Goal: Information Seeking & Learning: Learn about a topic

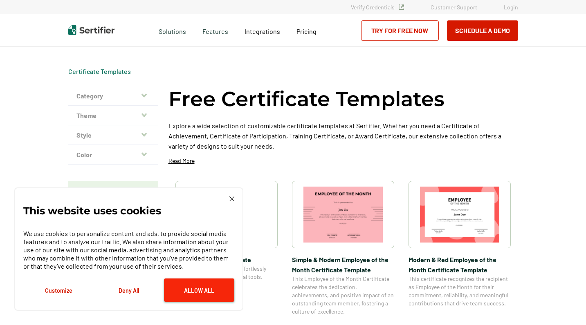
click at [194, 294] on button "Allow All" at bounding box center [199, 290] width 70 height 23
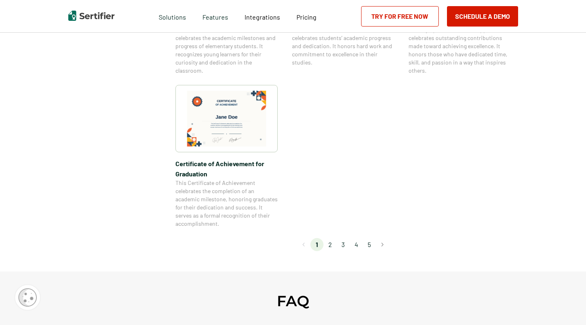
scroll to position [694, 0]
click at [332, 242] on li "2" at bounding box center [329, 244] width 13 height 13
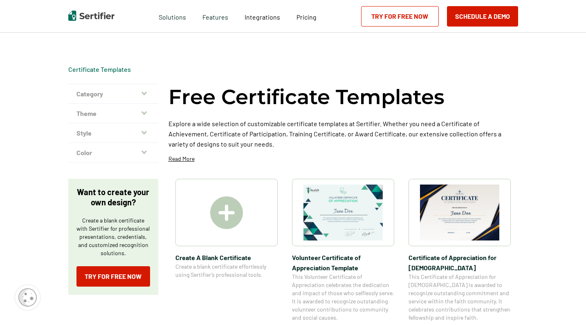
scroll to position [0, 0]
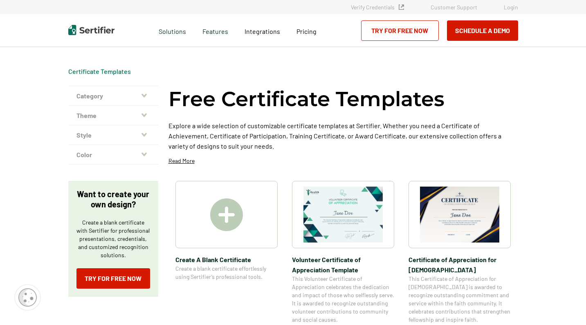
click at [490, 220] on img at bounding box center [459, 215] width 79 height 56
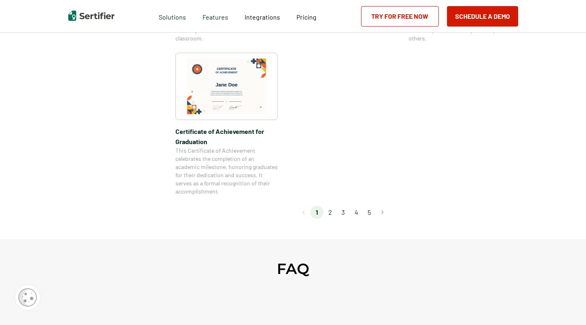
scroll to position [729, 0]
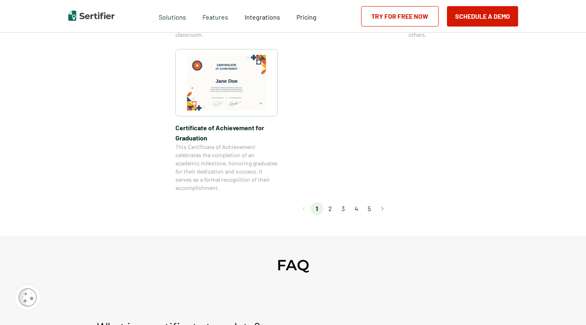
click at [331, 207] on li "2" at bounding box center [329, 208] width 13 height 13
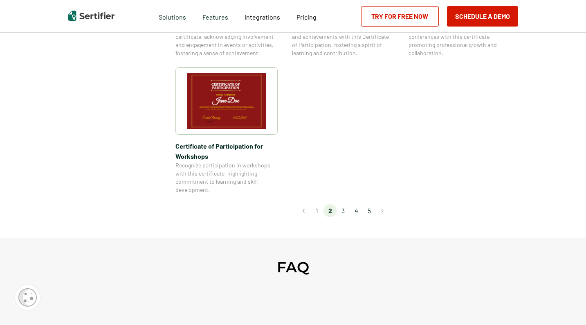
scroll to position [0, 0]
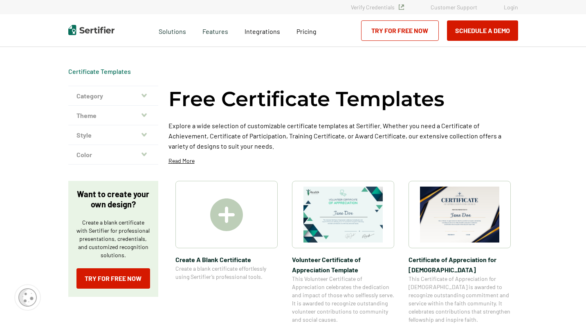
click at [370, 209] on img at bounding box center [342, 215] width 79 height 56
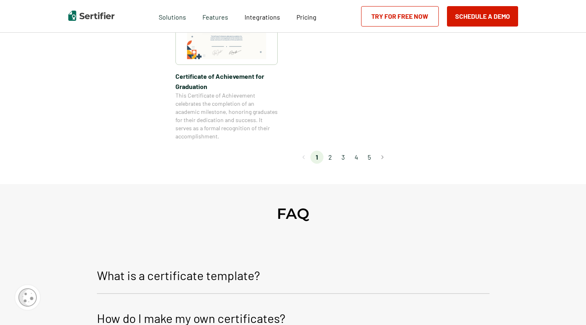
scroll to position [783, 0]
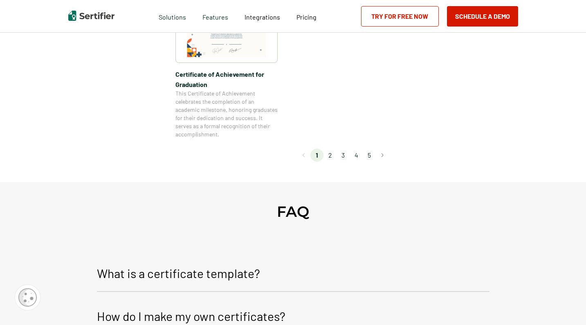
click at [331, 154] on li "2" at bounding box center [329, 155] width 13 height 13
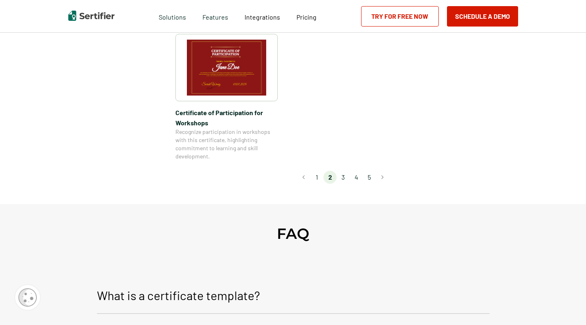
scroll to position [791, 0]
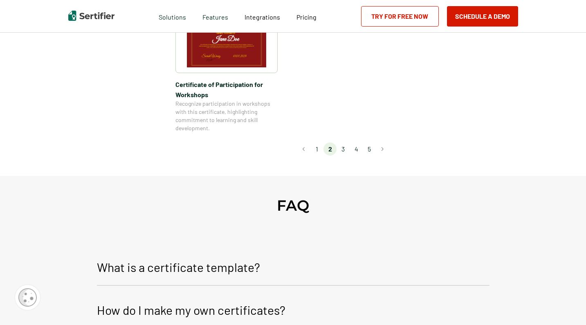
click at [344, 143] on li "3" at bounding box center [343, 149] width 13 height 13
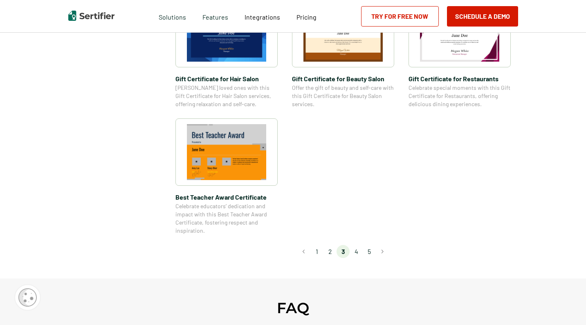
scroll to position [582, 0]
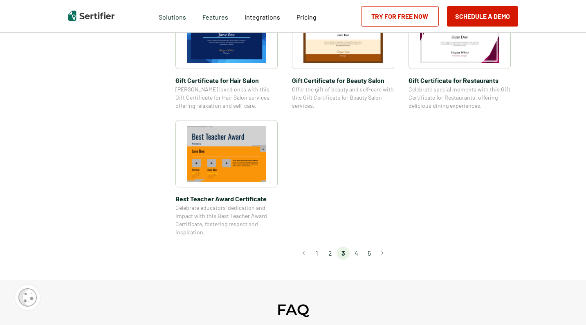
click at [357, 254] on li "4" at bounding box center [356, 253] width 13 height 13
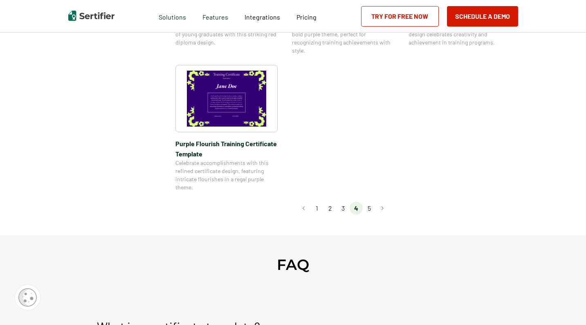
scroll to position [656, 0]
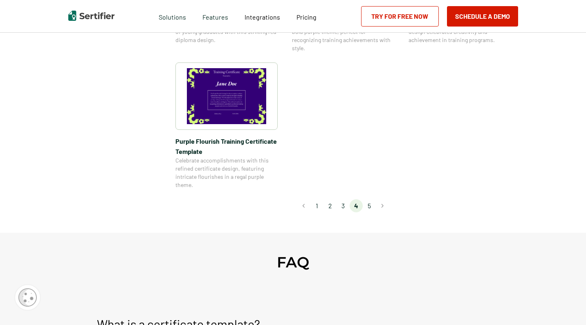
click at [370, 204] on li "5" at bounding box center [369, 206] width 13 height 13
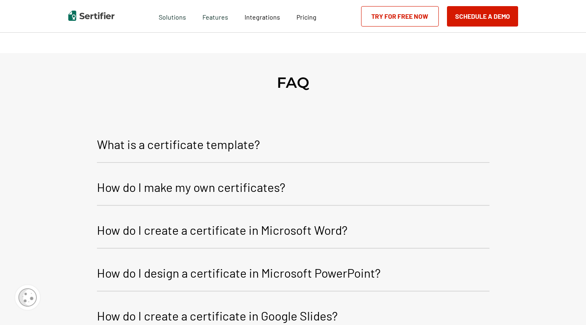
scroll to position [300, 0]
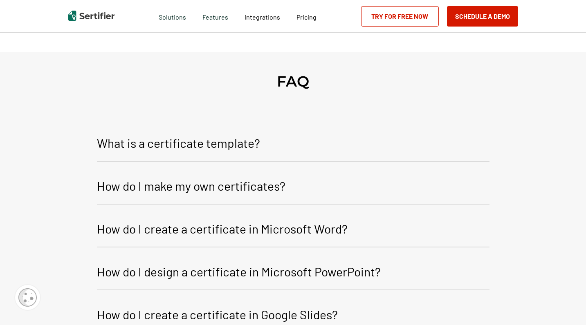
click at [279, 176] on p "How do I make my own certificates?" at bounding box center [191, 186] width 188 height 20
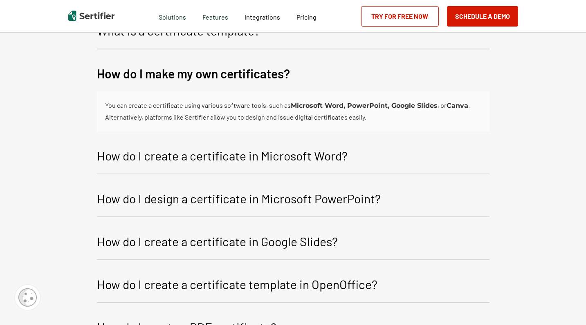
scroll to position [415, 0]
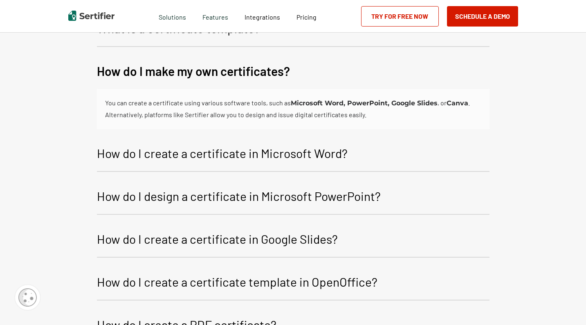
click at [315, 146] on p "How do I create a certificate in Microsoft Word?" at bounding box center [222, 154] width 251 height 20
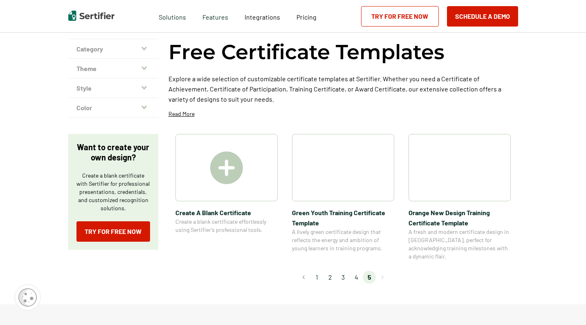
scroll to position [65, 0]
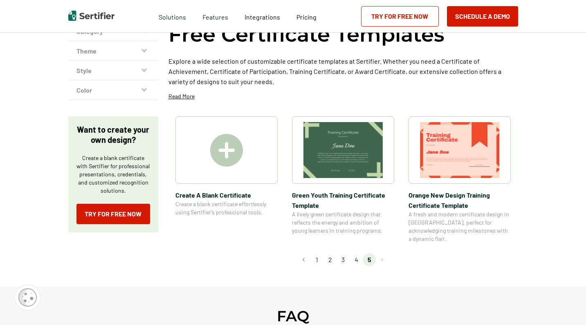
click at [229, 150] on img at bounding box center [226, 150] width 33 height 33
